Goal: Task Accomplishment & Management: Use online tool/utility

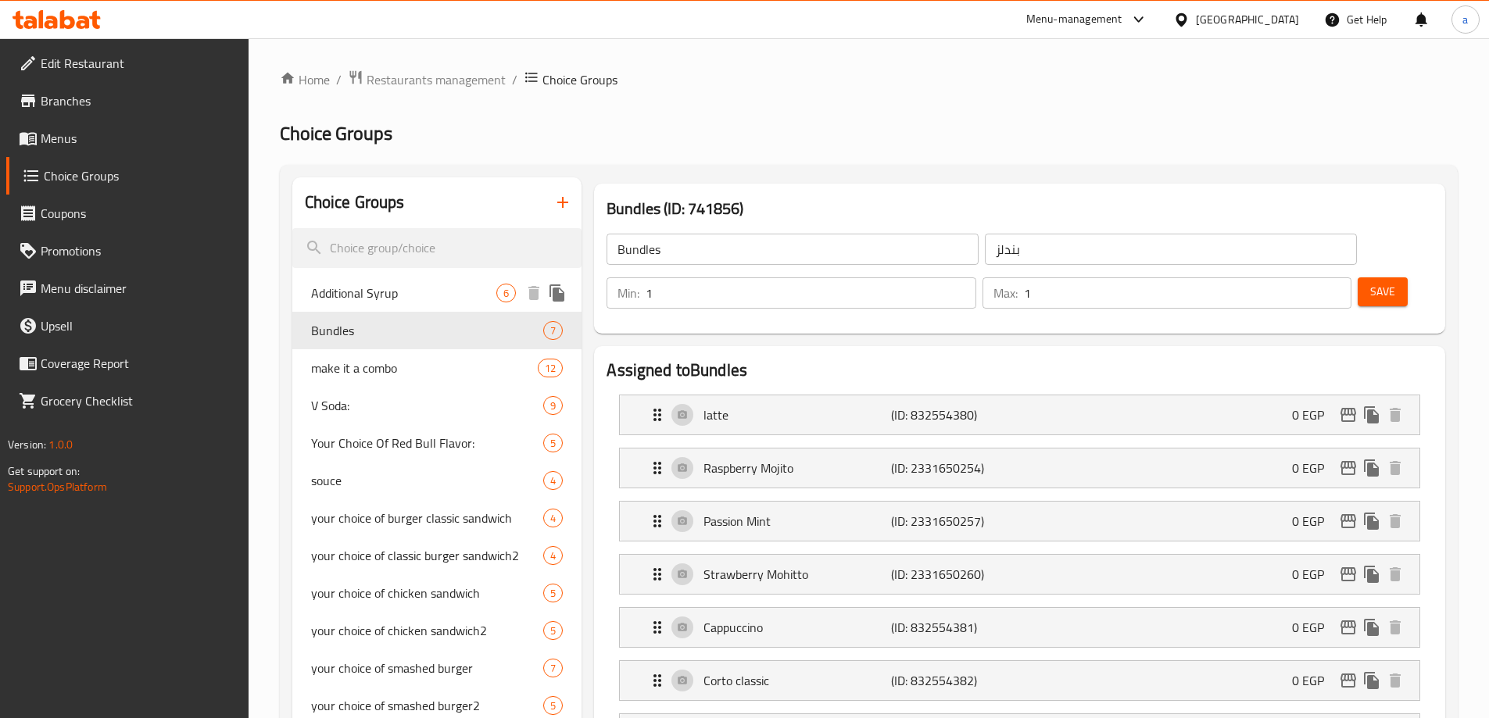
click at [429, 297] on span "Additional Syrup" at bounding box center [404, 293] width 186 height 19
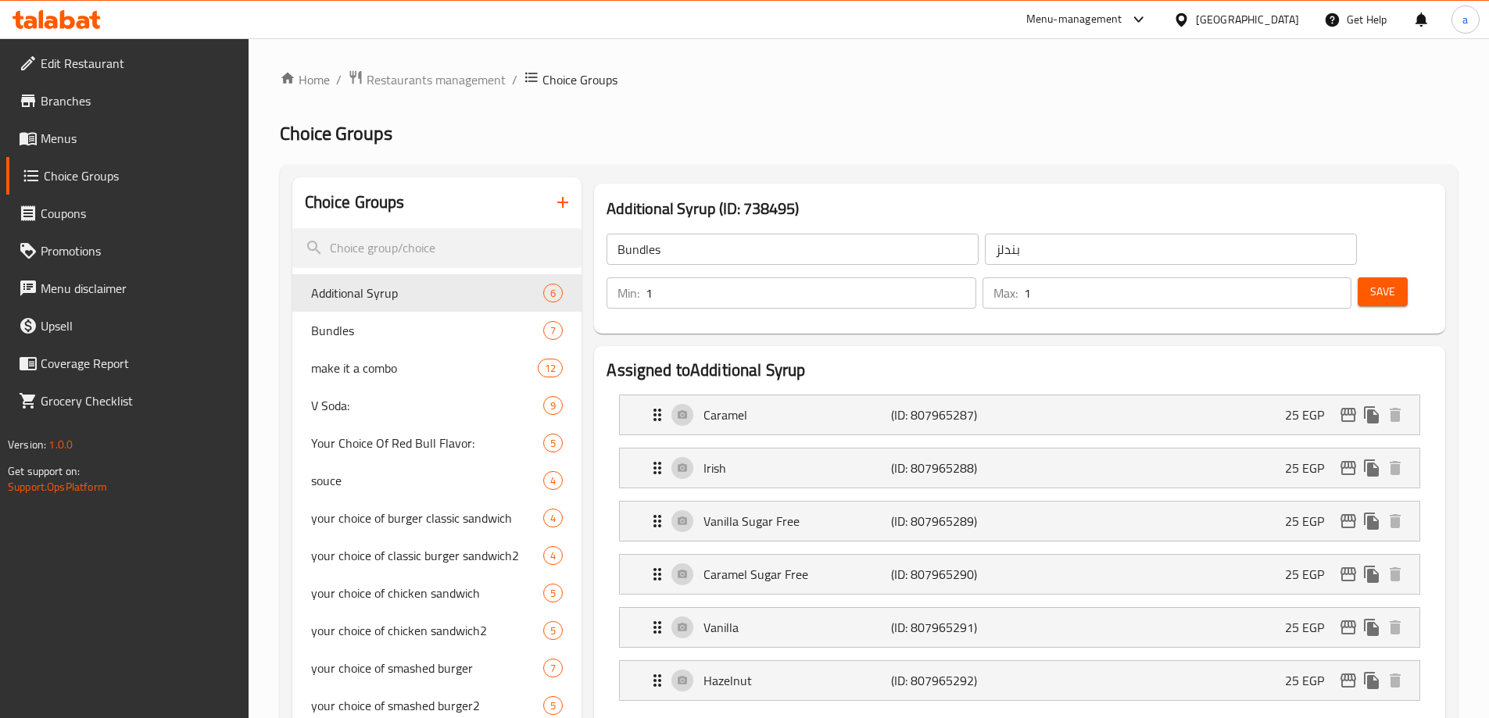
type input "Additional Syrup"
type input "شراب اضافي"
type input "0"
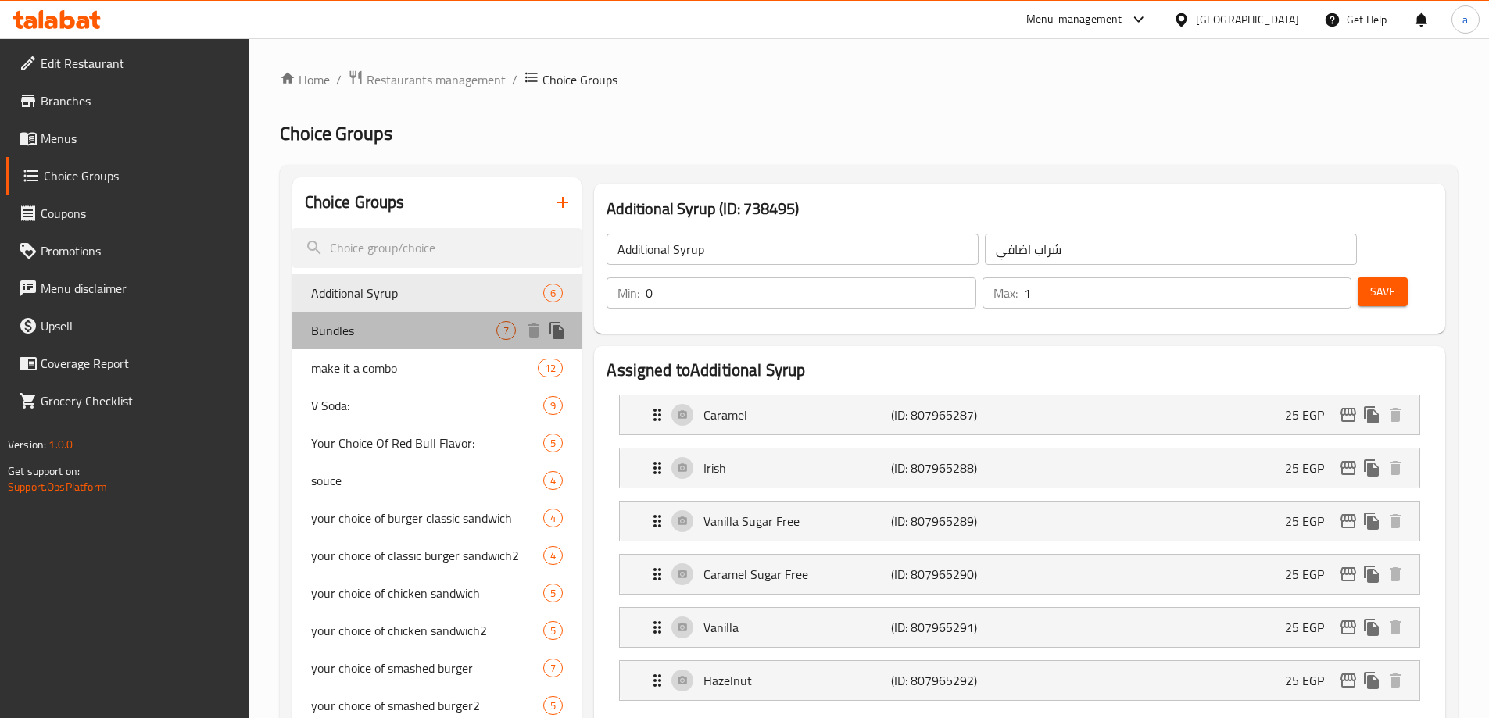
click at [416, 317] on div "Bundles 7" at bounding box center [437, 331] width 290 height 38
type input "Bundles"
type input "بندلز"
type input "1"
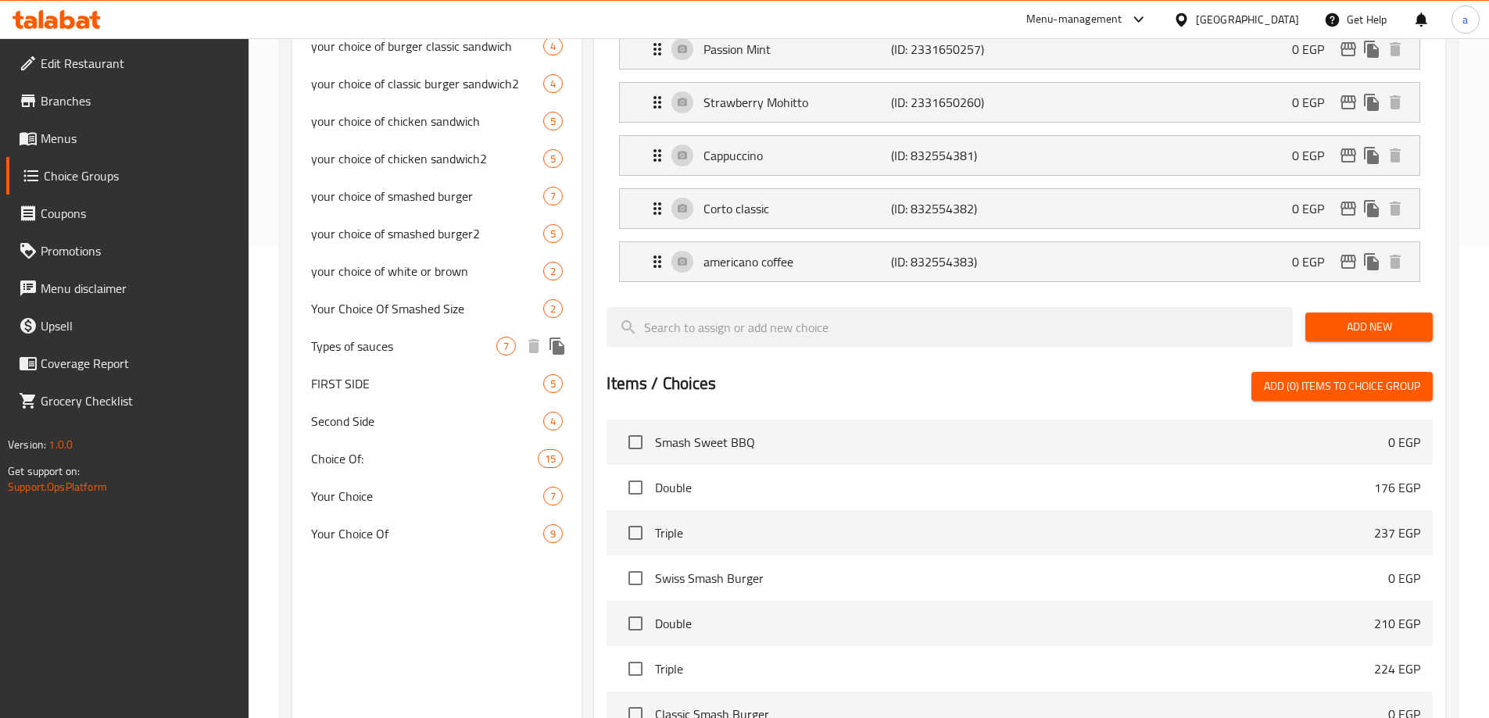
scroll to position [648, 0]
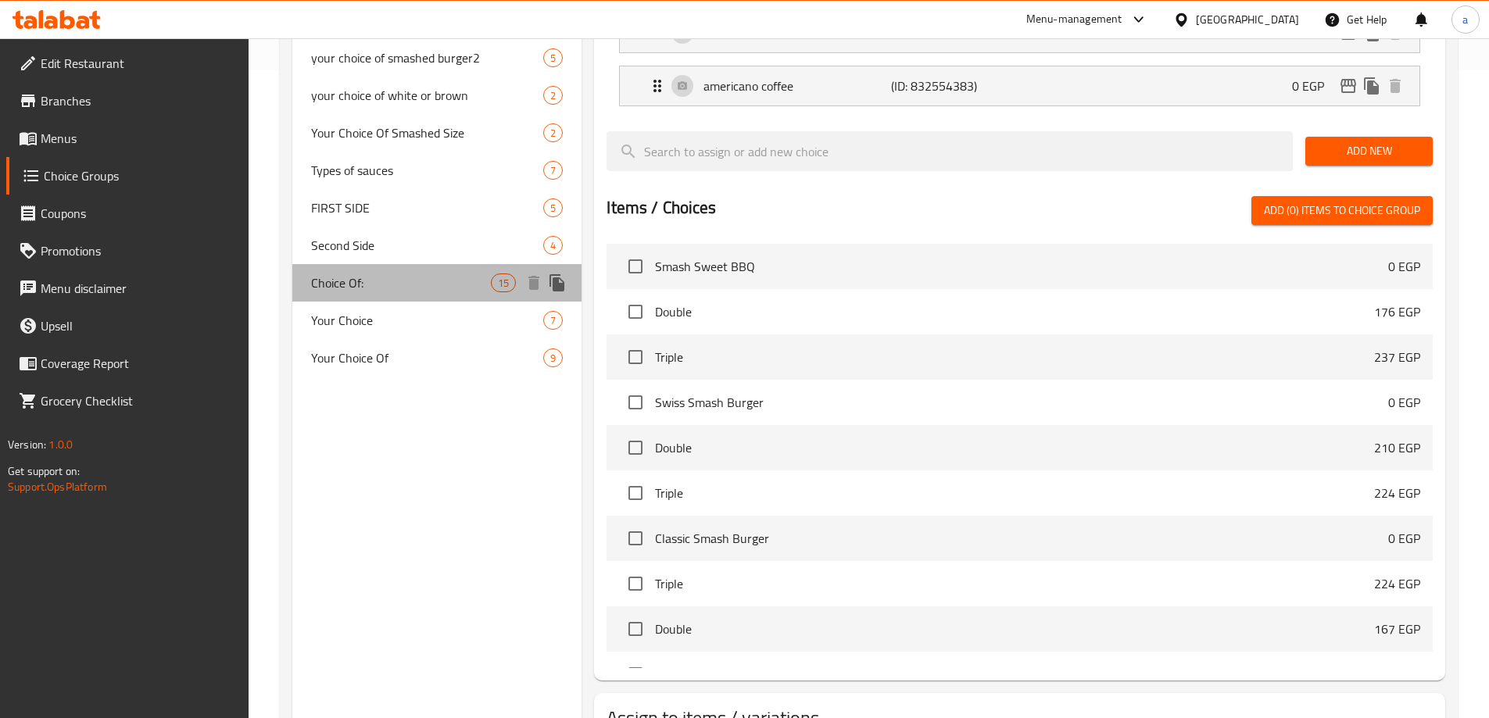
click at [412, 274] on span "Choice Of:" at bounding box center [401, 283] width 181 height 19
type input "Choice Of:"
type input "إختيار من:"
type input "0"
type input "15"
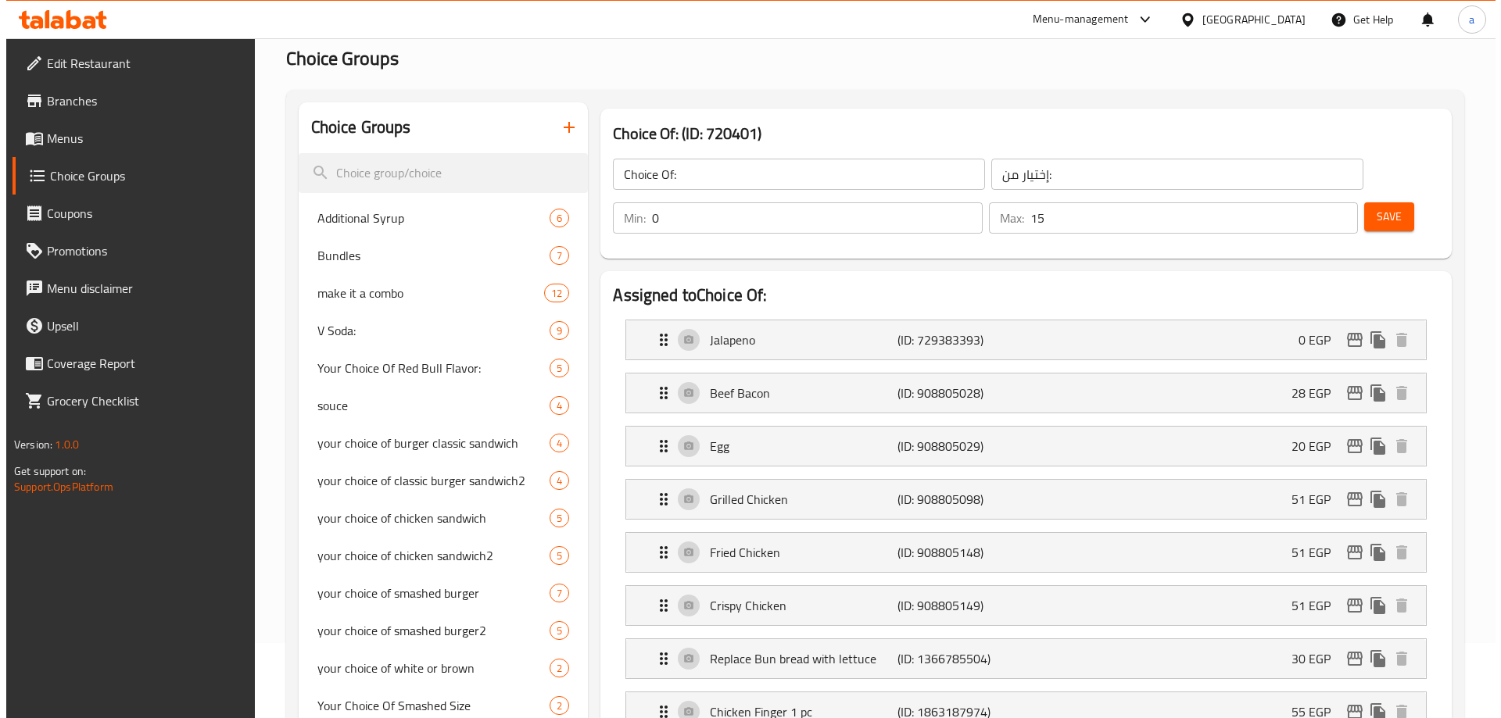
scroll to position [0, 0]
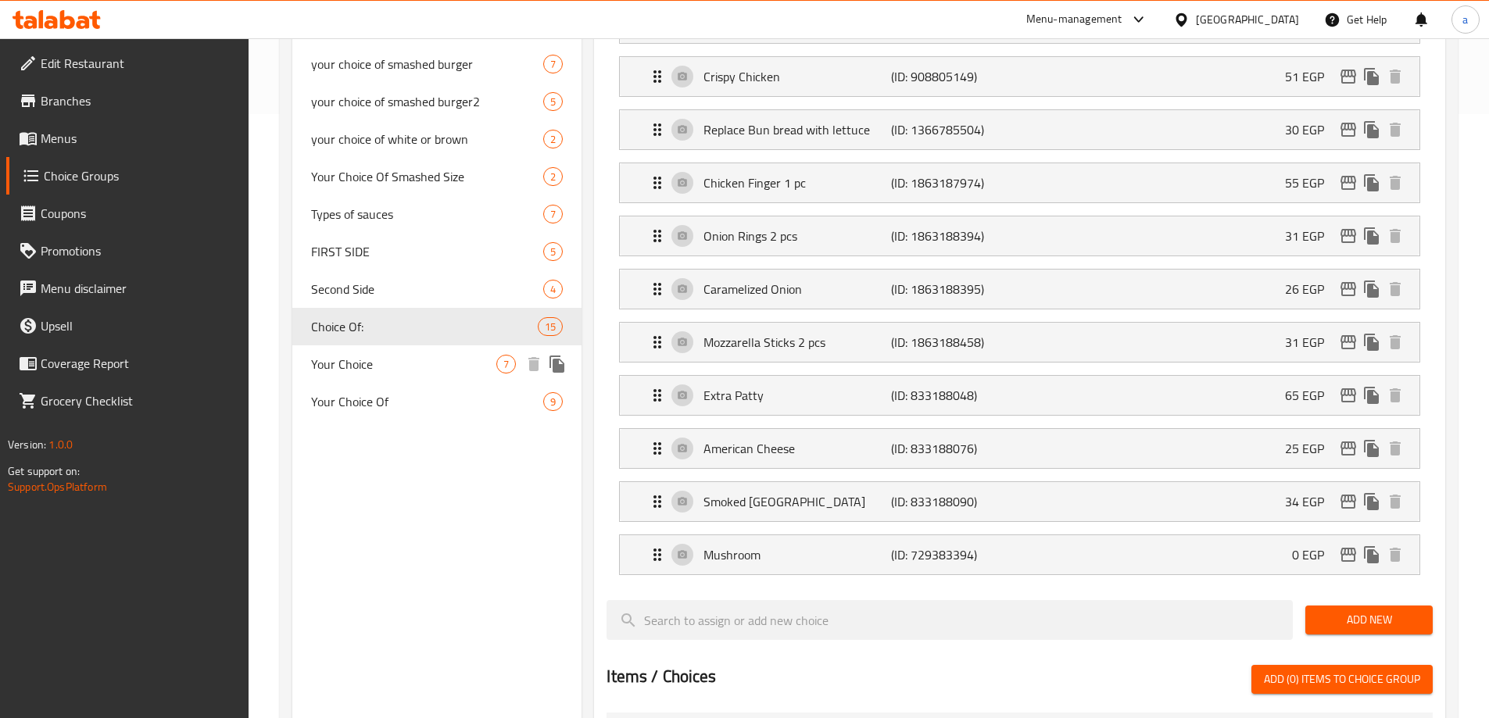
click at [379, 353] on div "Your Choice 7" at bounding box center [437, 364] width 290 height 38
type input "Your Choice"
type input "إختيارك"
type input "1"
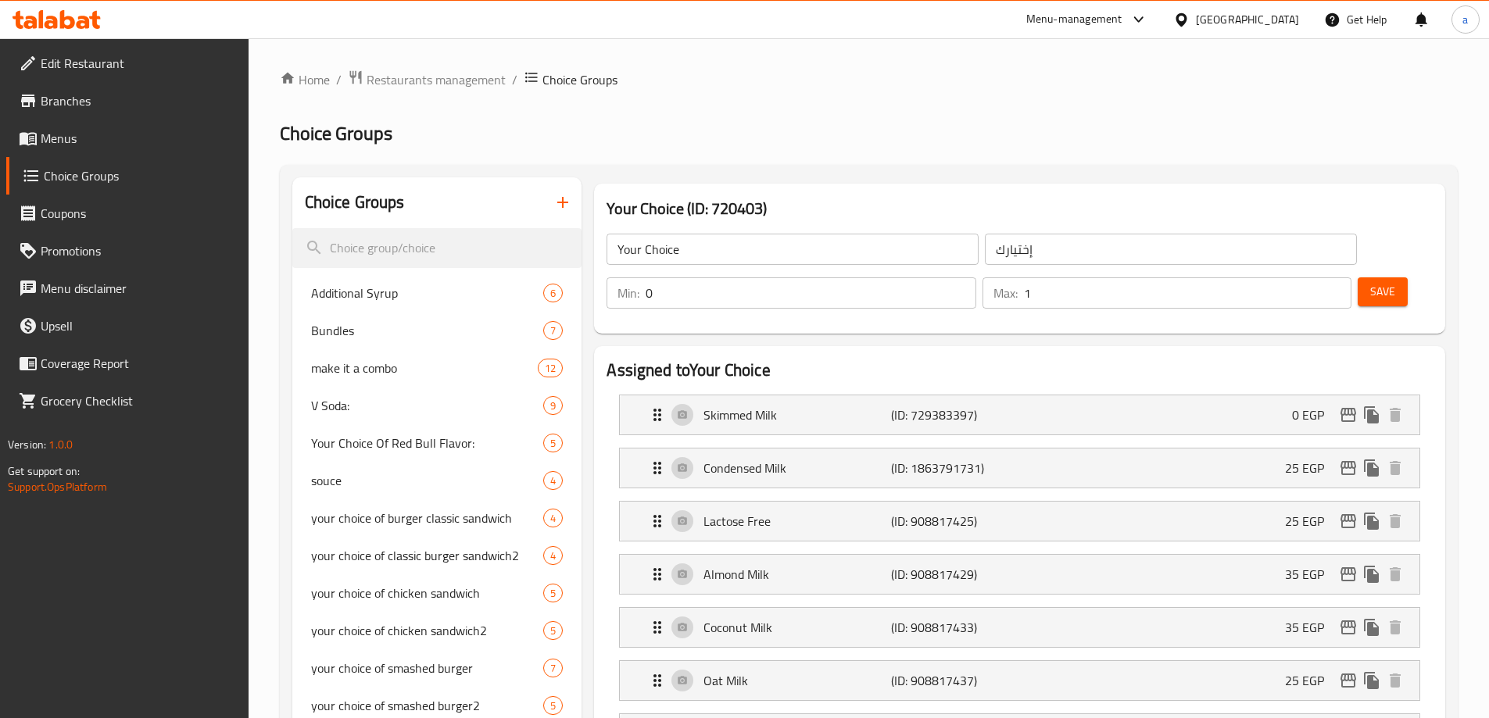
click at [1052, 144] on h2 "Choice Groups" at bounding box center [869, 133] width 1178 height 25
